Goal: Transaction & Acquisition: Purchase product/service

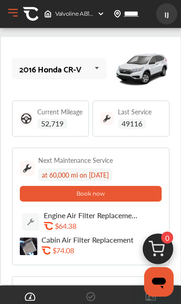
click at [58, 18] on div "[GEOGRAPHIC_DATA][STREET_ADDRESS]" at bounding box center [75, 13] width 68 height 15
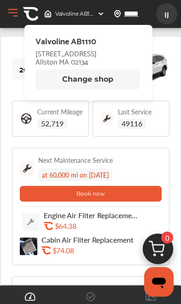
click at [63, 80] on button "Change shop" at bounding box center [88, 79] width 104 height 20
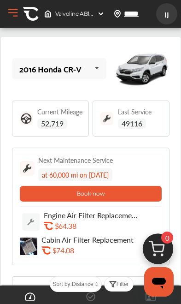
click at [160, 147] on div "2016 Honda CR-V 2016 Honda CR-V Current Mileage 52,719 Last Service 49116 Next …" at bounding box center [91, 242] width 180 height 411
click at [159, 146] on div "2016 Honda CR-V 2016 Honda CR-V Current Mileage 52,719 Last Service 49116 Next …" at bounding box center [91, 242] width 180 height 411
click at [163, 19] on span "IJ" at bounding box center [167, 14] width 17 height 17
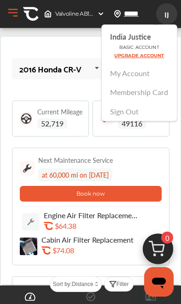
click at [12, 16] on button "Open Menu" at bounding box center [13, 13] width 14 height 14
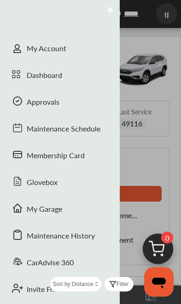
click at [135, 154] on div at bounding box center [90, 152] width 181 height 304
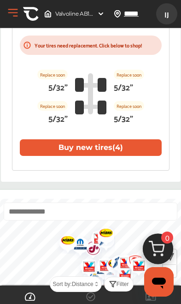
scroll to position [265, 0]
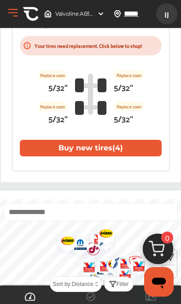
click at [164, 281] on icon "Open messaging window" at bounding box center [159, 283] width 14 height 11
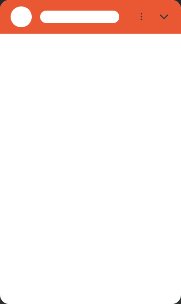
scroll to position [0, 0]
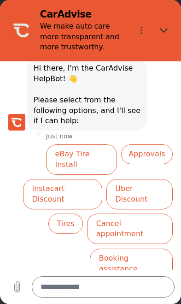
click at [170, 25] on button "Close" at bounding box center [164, 30] width 21 height 21
type textarea "*"
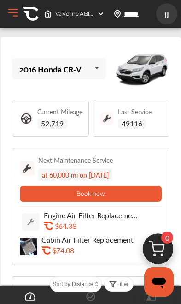
scroll to position [265, 0]
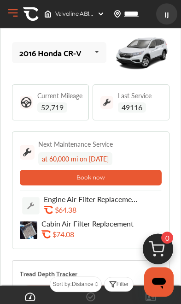
scroll to position [0, 0]
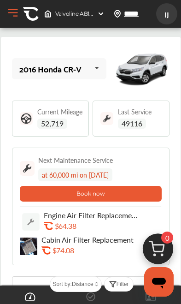
click at [140, 12] on input "*****" at bounding box center [143, 14] width 38 height 10
click at [139, 12] on input "*****" at bounding box center [143, 14] width 38 height 10
click at [65, 15] on span "[GEOGRAPHIC_DATA][STREET_ADDRESS]" at bounding box center [126, 13] width 142 height 7
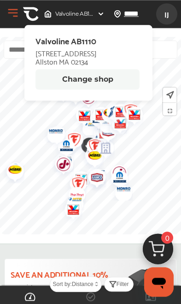
scroll to position [428, 0]
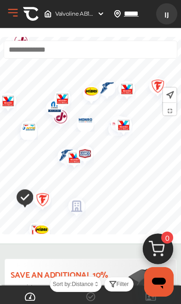
click at [77, 211] on img "Map marker" at bounding box center [73, 207] width 24 height 29
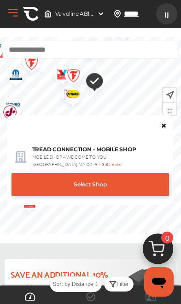
click at [164, 124] on icon at bounding box center [164, 124] width 6 height 6
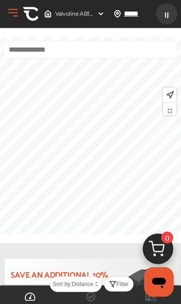
click at [14, 16] on button "Open Menu" at bounding box center [13, 13] width 14 height 14
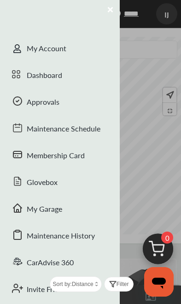
click at [87, 180] on div "Glovebox" at bounding box center [60, 183] width 120 height 27
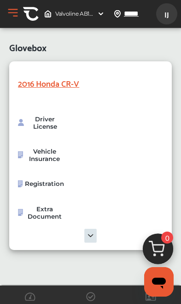
click at [17, 19] on button "Open Menu" at bounding box center [13, 13] width 14 height 14
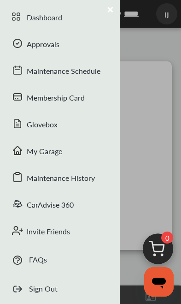
scroll to position [58, 0]
click at [77, 199] on div "CarAdvise 360" at bounding box center [60, 205] width 120 height 27
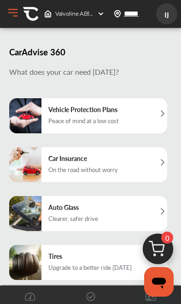
click at [98, 297] on span at bounding box center [91, 297] width 15 height 15
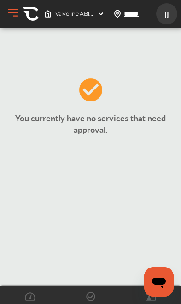
click at [150, 298] on icon at bounding box center [151, 297] width 11 height 8
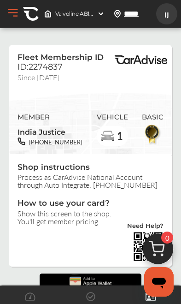
click at [14, 19] on button "Open Menu" at bounding box center [13, 13] width 14 height 14
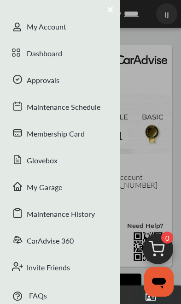
scroll to position [20, 0]
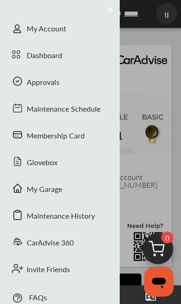
click at [84, 86] on div "Approvals" at bounding box center [60, 83] width 120 height 27
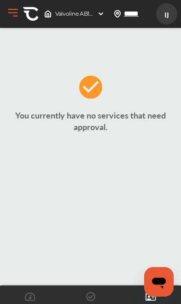
scroll to position [3, 0]
click at [16, 9] on button "Open Menu" at bounding box center [13, 13] width 14 height 14
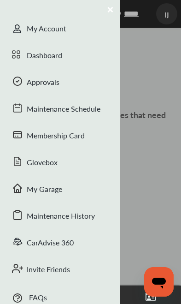
click at [65, 106] on div "Maintenance Schedule" at bounding box center [60, 109] width 120 height 27
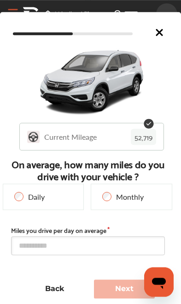
scroll to position [199, 0]
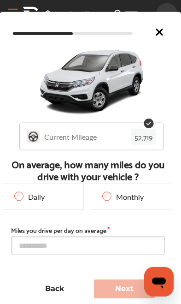
click at [161, 36] on icon at bounding box center [159, 32] width 11 height 11
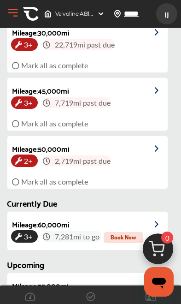
scroll to position [0, 0]
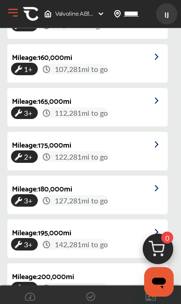
click at [27, 17] on img at bounding box center [31, 14] width 16 height 16
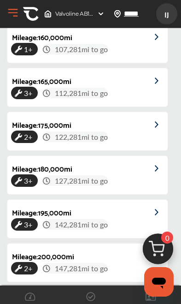
click at [26, 17] on img at bounding box center [31, 14] width 16 height 16
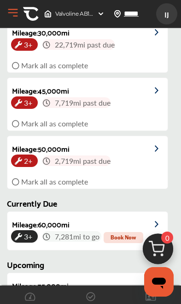
click at [14, 18] on button "Open Menu" at bounding box center [13, 13] width 14 height 14
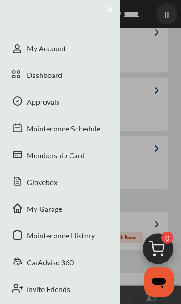
click at [94, 132] on div "Maintenance Schedule" at bounding box center [60, 129] width 120 height 27
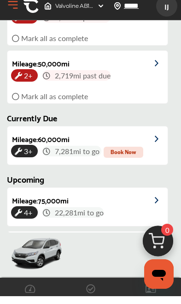
scroll to position [312, 0]
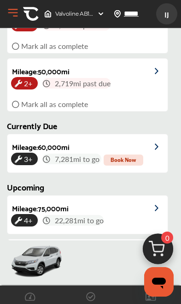
click at [25, 11] on img at bounding box center [31, 14] width 16 height 16
click at [15, 19] on button "Open Menu" at bounding box center [13, 13] width 14 height 14
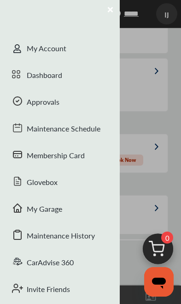
click at [54, 80] on div "Dashboard" at bounding box center [60, 76] width 120 height 27
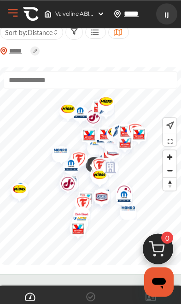
scroll to position [453, 0]
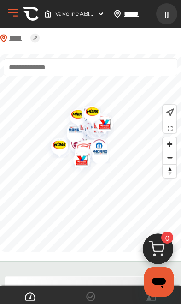
click at [146, 45] on div "***** Sort by : Distance" at bounding box center [90, 31] width 181 height 38
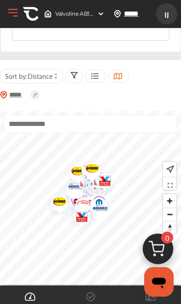
scroll to position [391, 0]
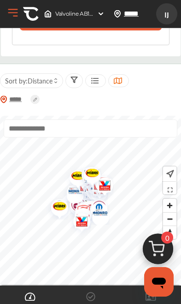
click at [99, 84] on icon at bounding box center [94, 80] width 9 height 7
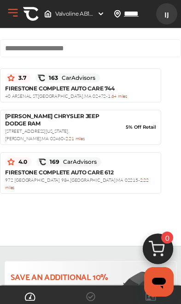
scroll to position [240, 0]
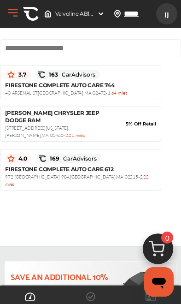
click at [132, 82] on div "FIRESTONE COMPLETE AUTO CARE [STREET_ADDRESS] - 1.64 miles" at bounding box center [80, 89] width 151 height 15
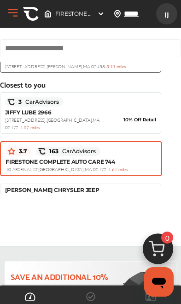
scroll to position [193, 0]
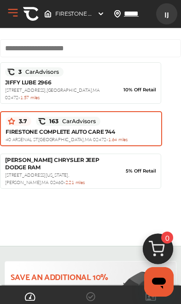
click at [115, 128] on span "FIRESTONE COMPLETE AUTO CARE 744" at bounding box center [60, 131] width 109 height 7
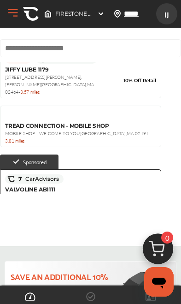
scroll to position [473, 0]
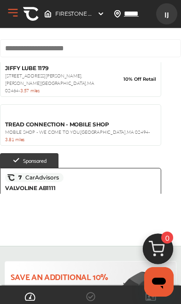
click at [24, 200] on span "3.98 miles" at bounding box center [14, 203] width 19 height 6
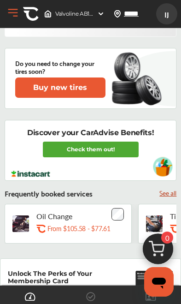
scroll to position [753, 0]
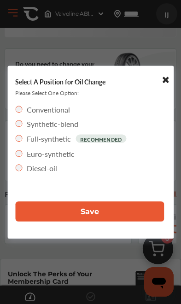
click at [119, 222] on button "Save" at bounding box center [89, 211] width 149 height 20
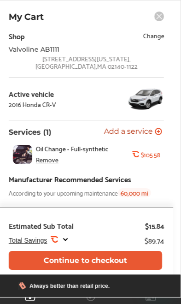
click at [159, 36] on span "Change" at bounding box center [153, 35] width 21 height 11
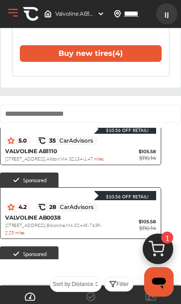
scroll to position [34, 0]
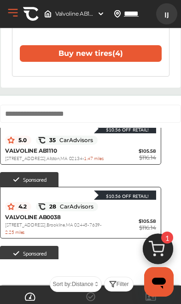
click at [148, 161] on span "$116.14" at bounding box center [147, 157] width 17 height 7
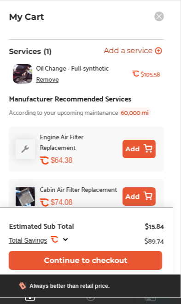
scroll to position [68, 0]
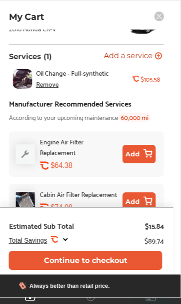
click at [162, 18] on icon at bounding box center [159, 16] width 5 height 5
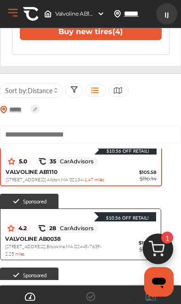
scroll to position [409, 0]
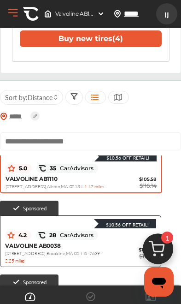
click at [162, 274] on img at bounding box center [158, 251] width 44 height 44
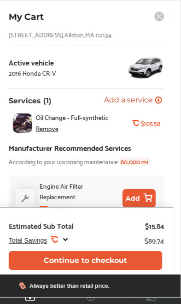
scroll to position [25, 0]
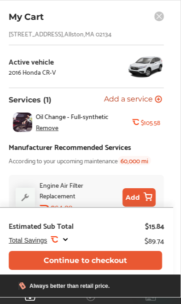
click at [53, 129] on div "Remove" at bounding box center [47, 127] width 23 height 7
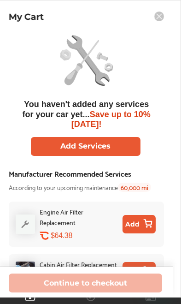
click at [173, 22] on div "My Cart" at bounding box center [87, 17] width 174 height 11
click at [159, 18] on rect at bounding box center [160, 17] width 10 height 10
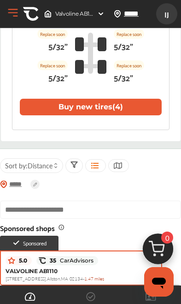
scroll to position [330, 0]
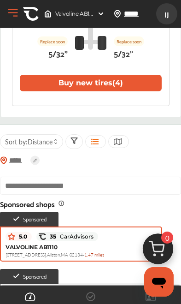
click at [122, 145] on icon at bounding box center [118, 141] width 9 height 7
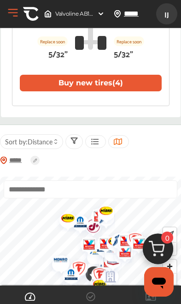
click at [97, 145] on icon at bounding box center [94, 141] width 9 height 7
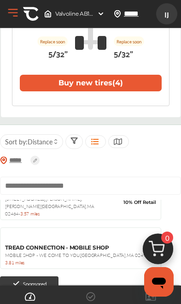
scroll to position [496, 0]
